Goal: Task Accomplishment & Management: Use online tool/utility

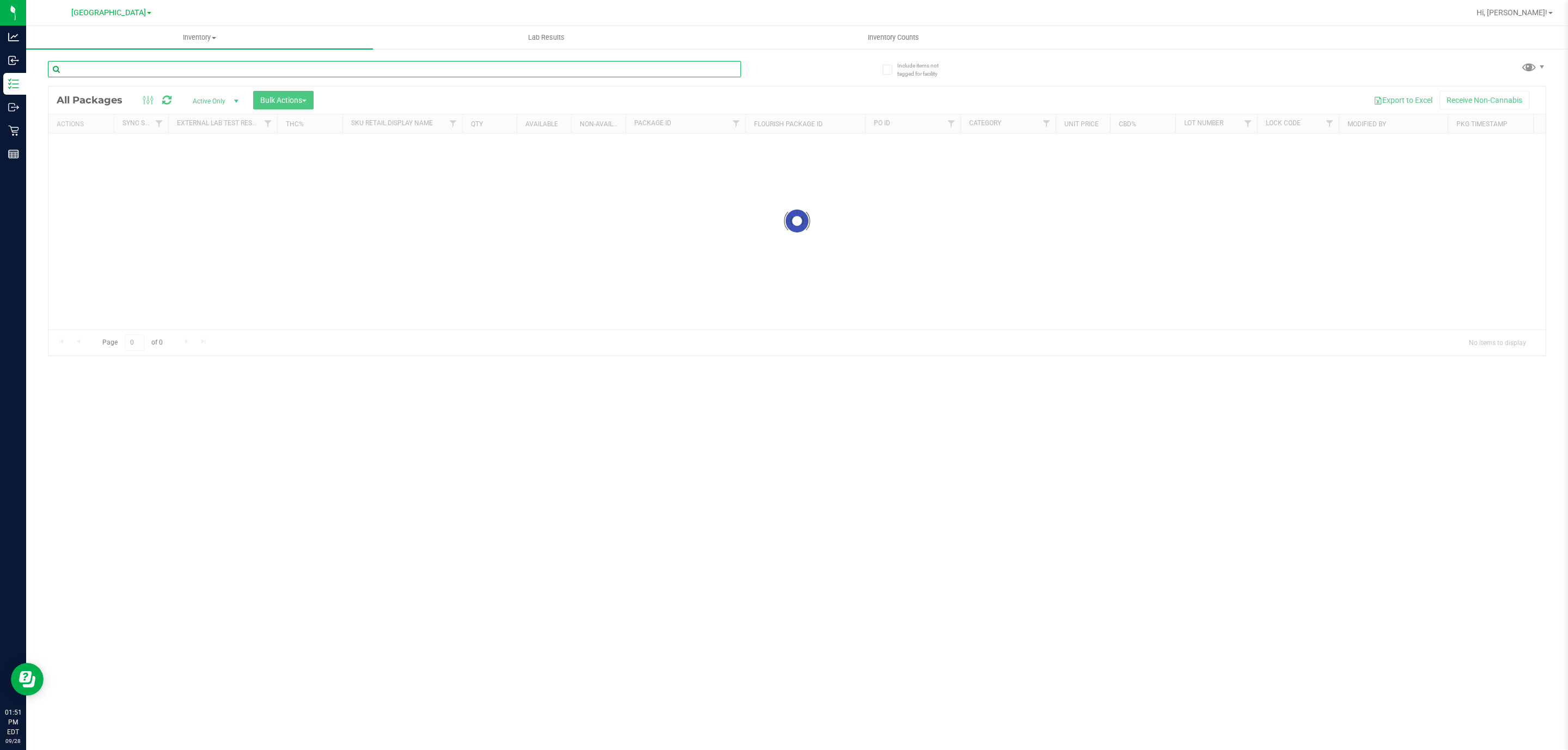
click at [228, 75] on input "text" at bounding box center [395, 69] width 693 height 16
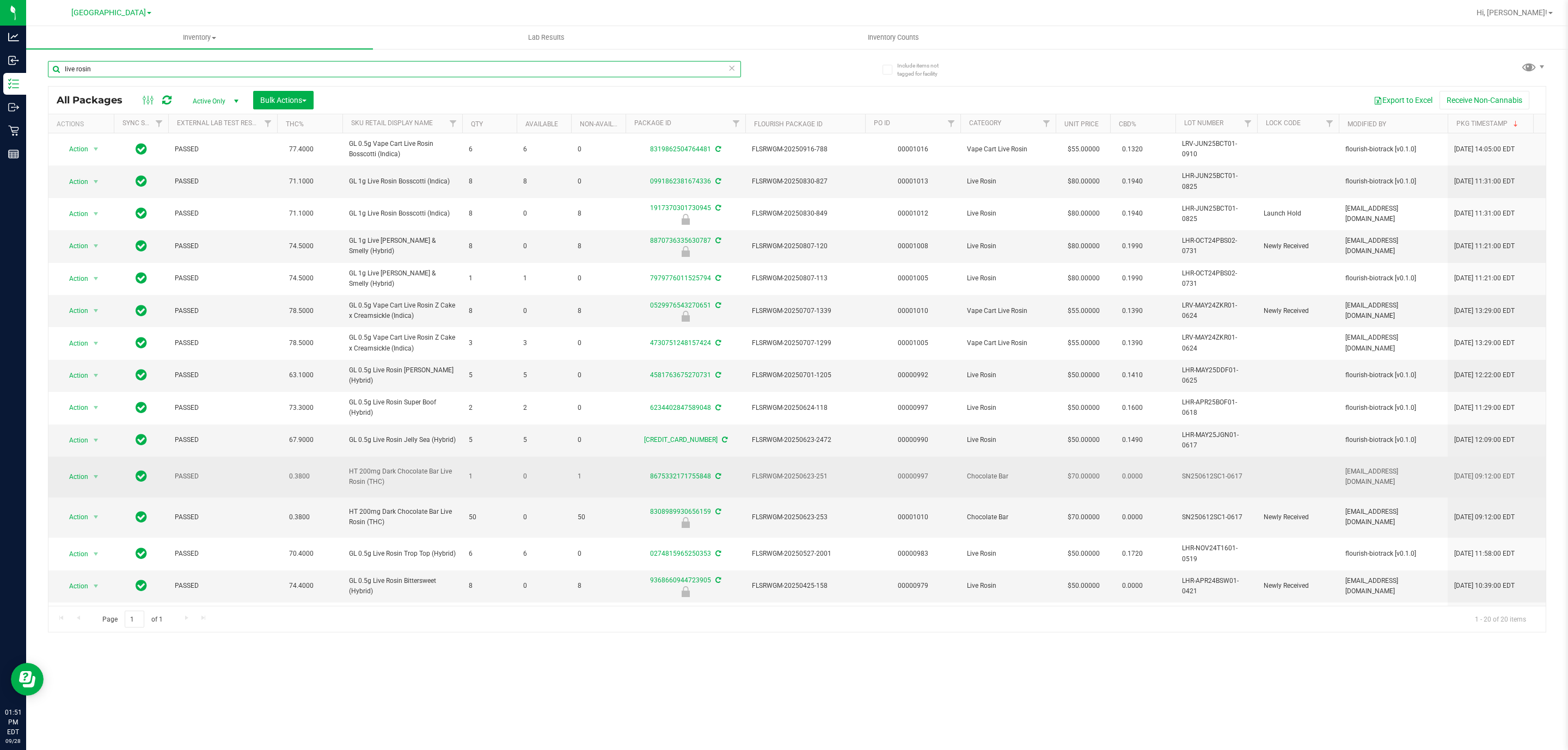
scroll to position [214, 0]
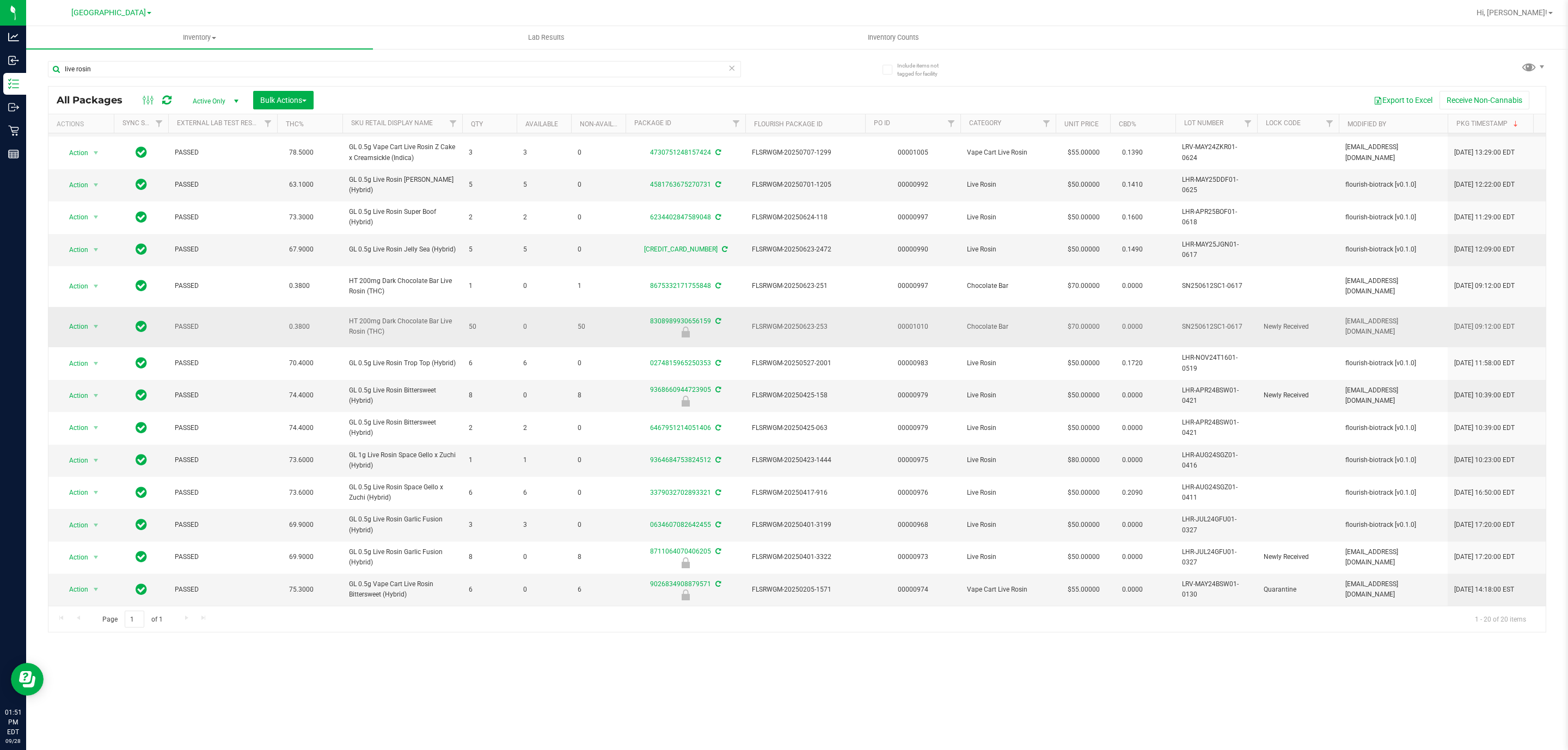
click at [389, 316] on span "HT 200mg Dark Chocolate Bar Live Rosin (THC)" at bounding box center [402, 326] width 107 height 21
copy tr "HT 200mg Dark Chocolate Bar Live Rosin (THC)"
click at [261, 66] on input "live rosin" at bounding box center [395, 69] width 693 height 16
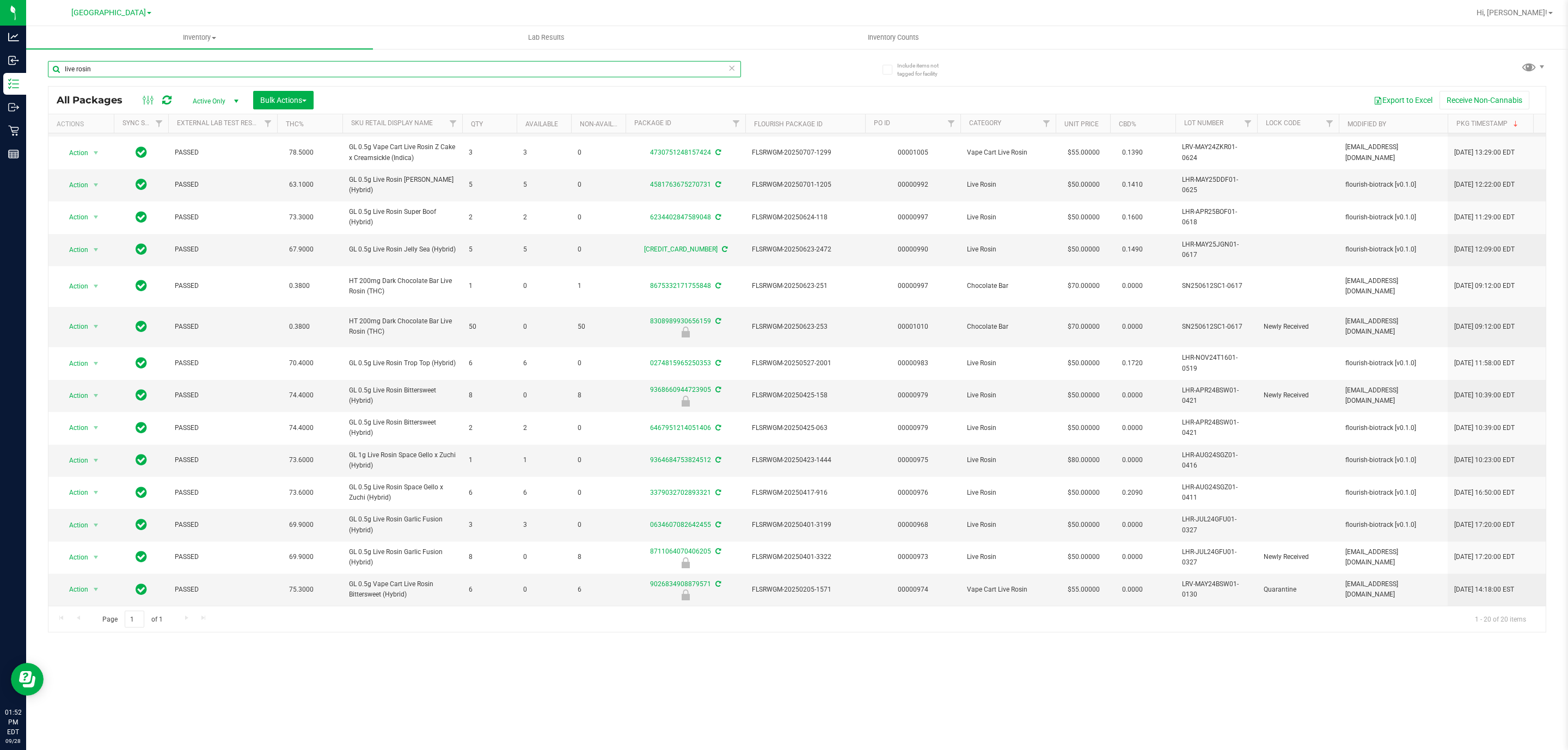
click at [261, 66] on input "live rosin" at bounding box center [395, 69] width 693 height 16
paste input "HT 200mg Dark Chocolate Bar Live Rosin (THC)"
type input "HT 200mg Dark Chocolate Bar Live Rosin (THC)"
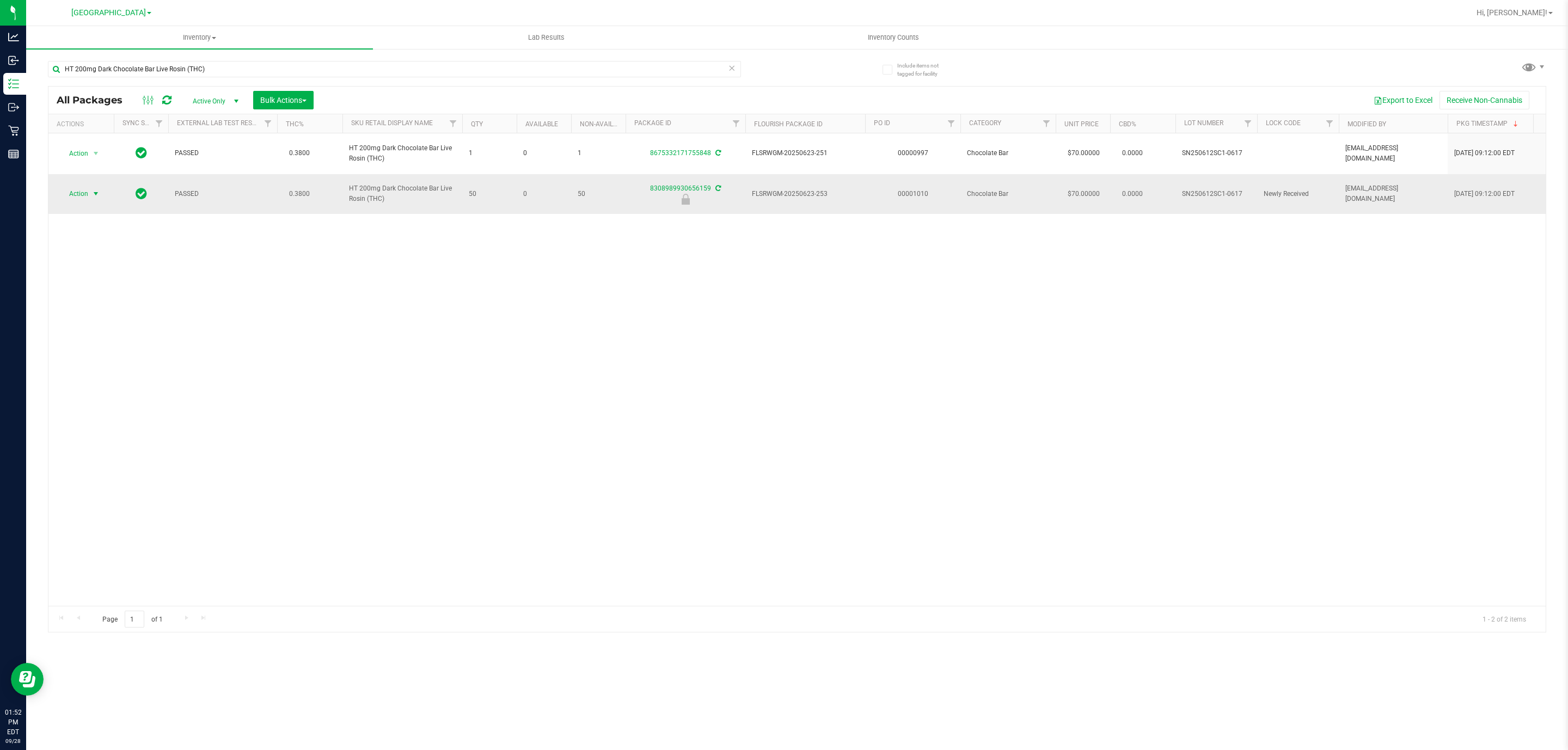
click at [85, 201] on span "Action" at bounding box center [74, 193] width 29 height 15
click at [92, 324] on li "Unlock package" at bounding box center [94, 316] width 71 height 16
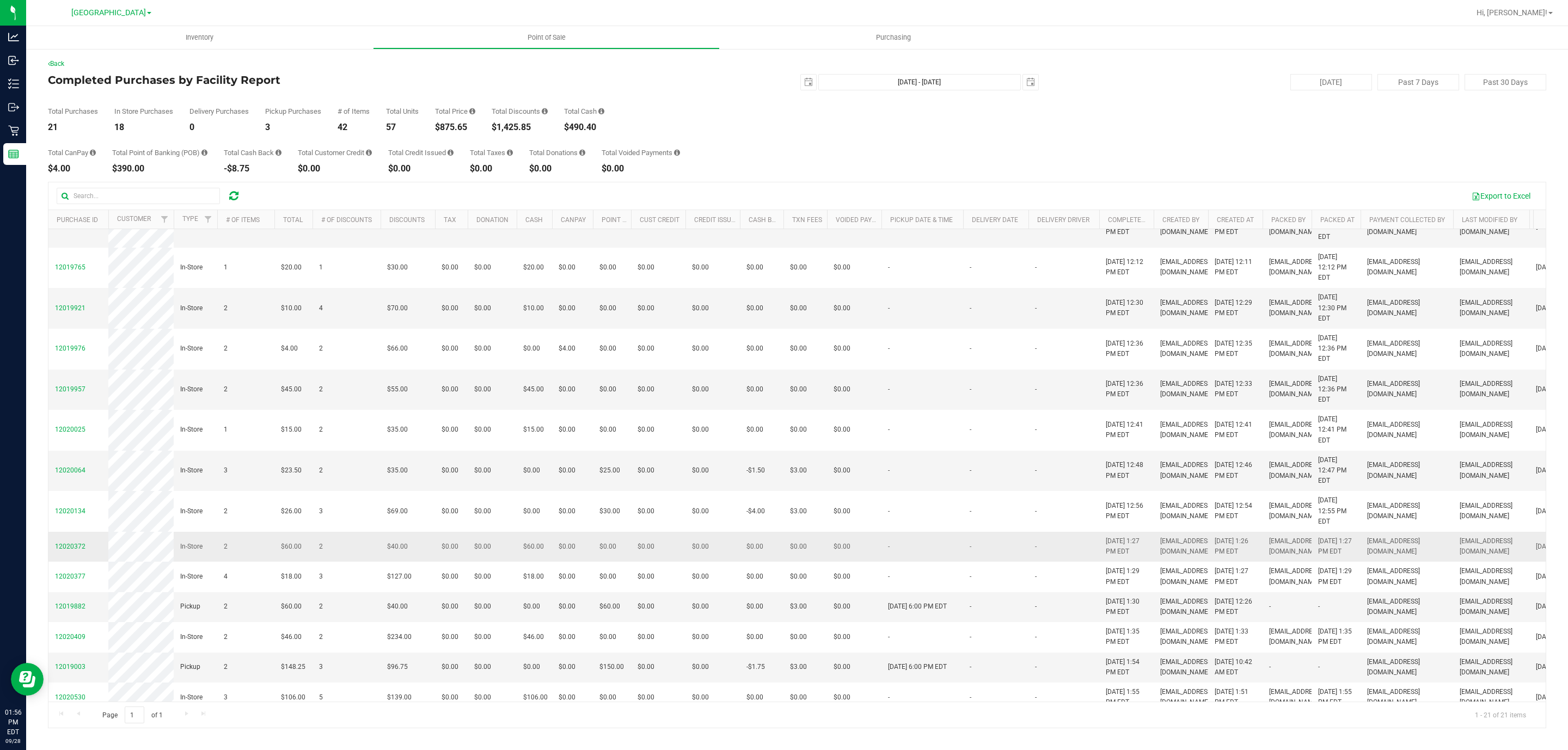
scroll to position [201, 0]
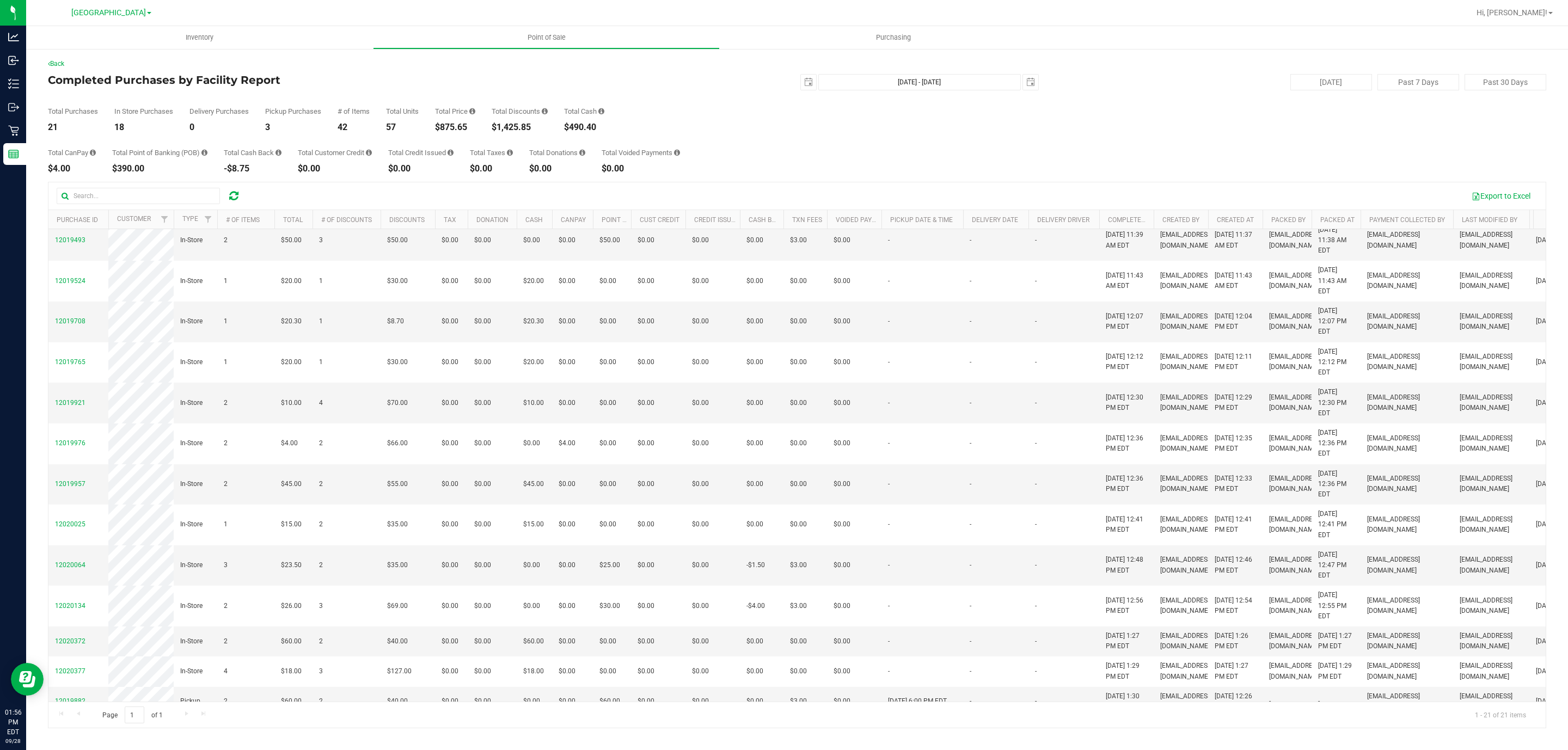
click at [451, 125] on div "$875.65" at bounding box center [455, 126] width 41 height 8
copy div "875.65"
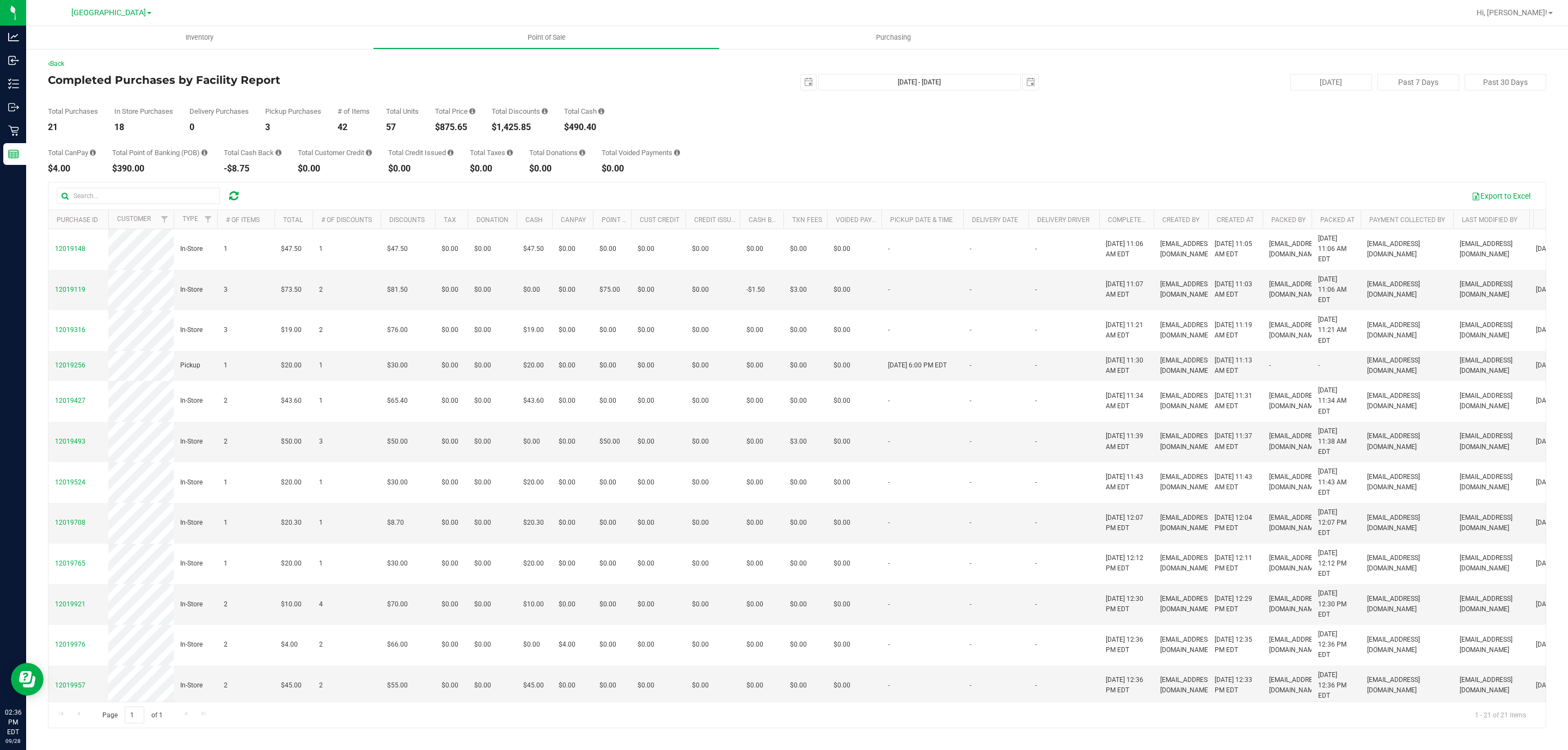
scroll to position [201, 0]
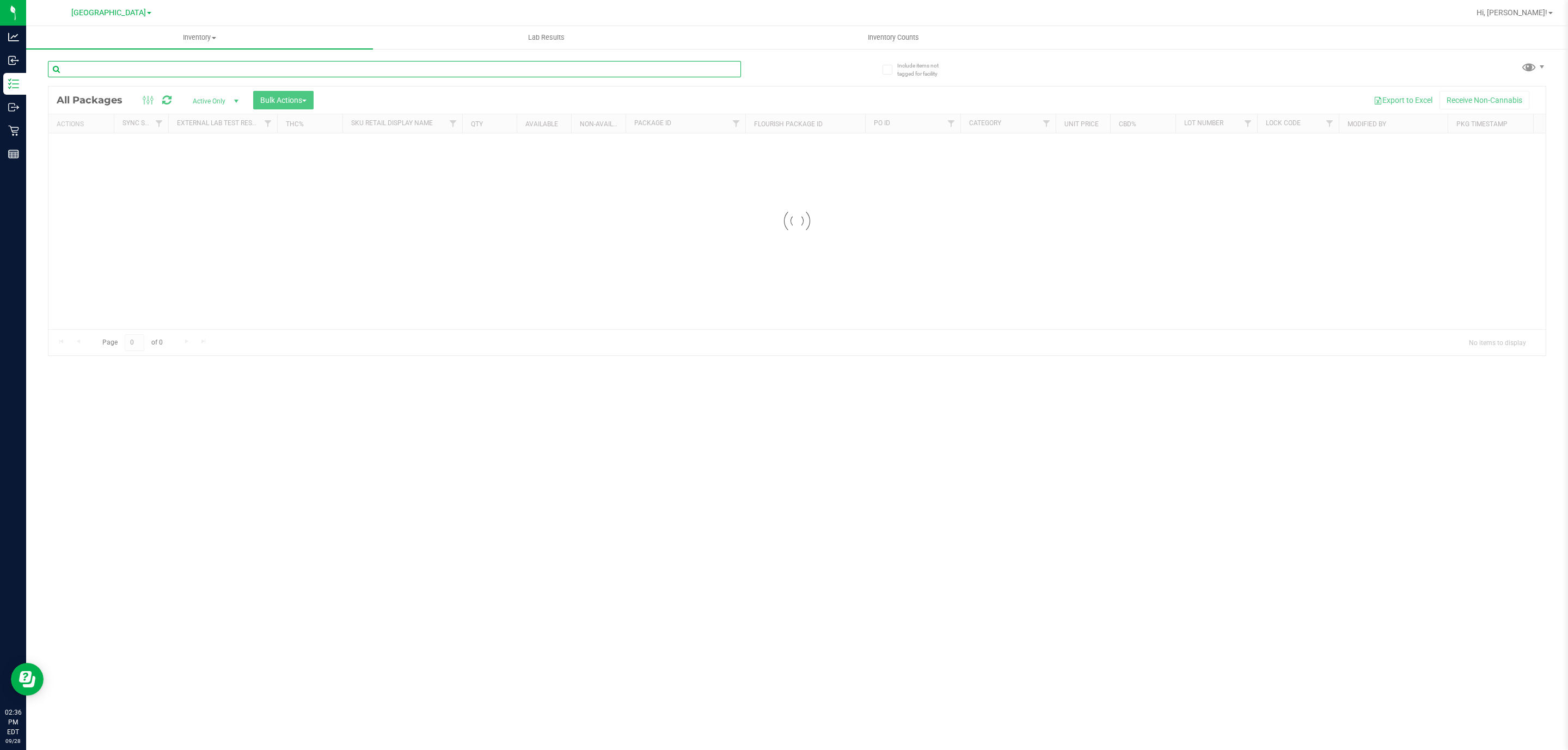
click at [216, 65] on input "text" at bounding box center [395, 69] width 693 height 16
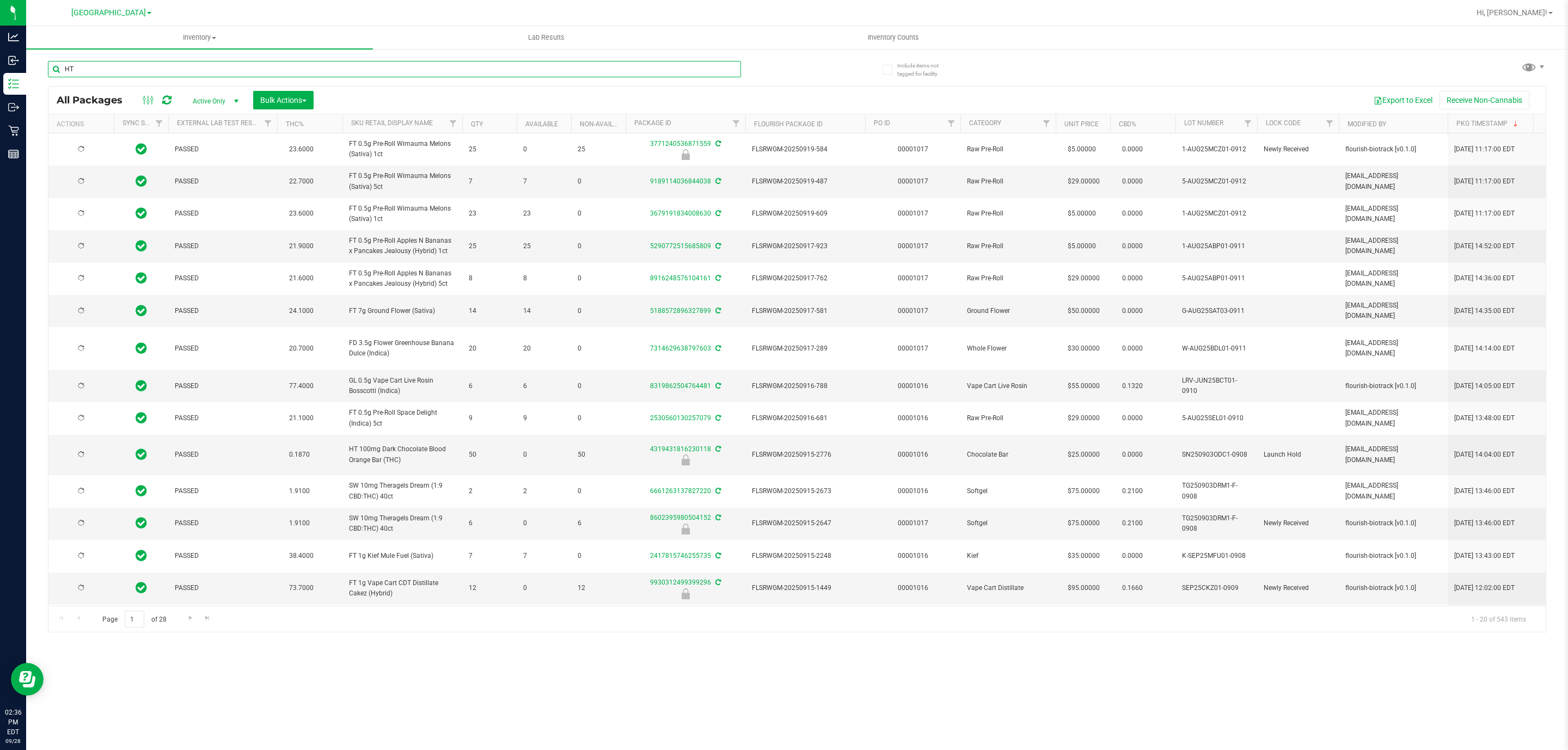
type input "HTM"
